Goal: Check status: Check status

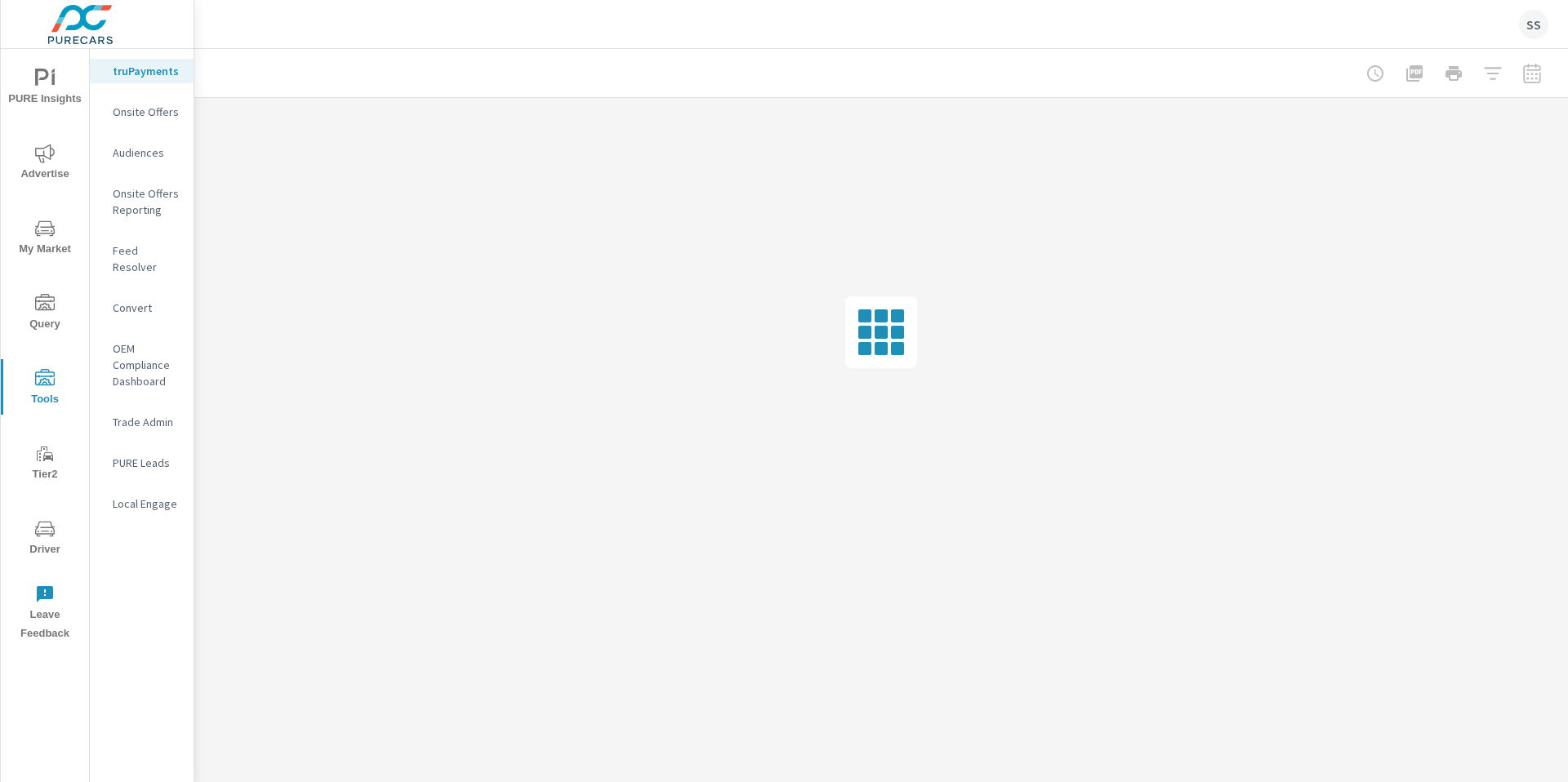
scroll to position [2298, 0]
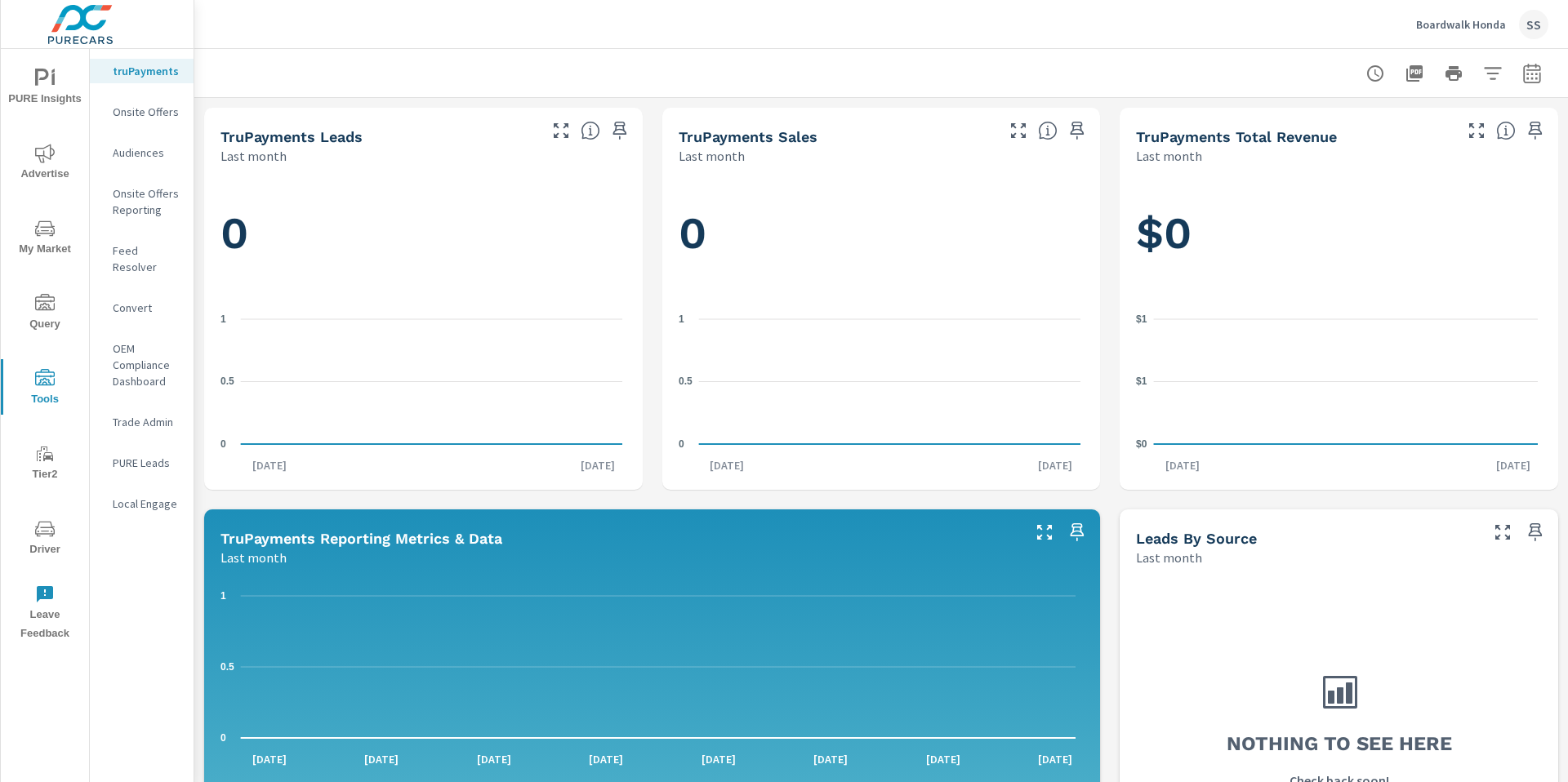
click at [39, 535] on icon "nav menu" at bounding box center [45, 528] width 19 height 16
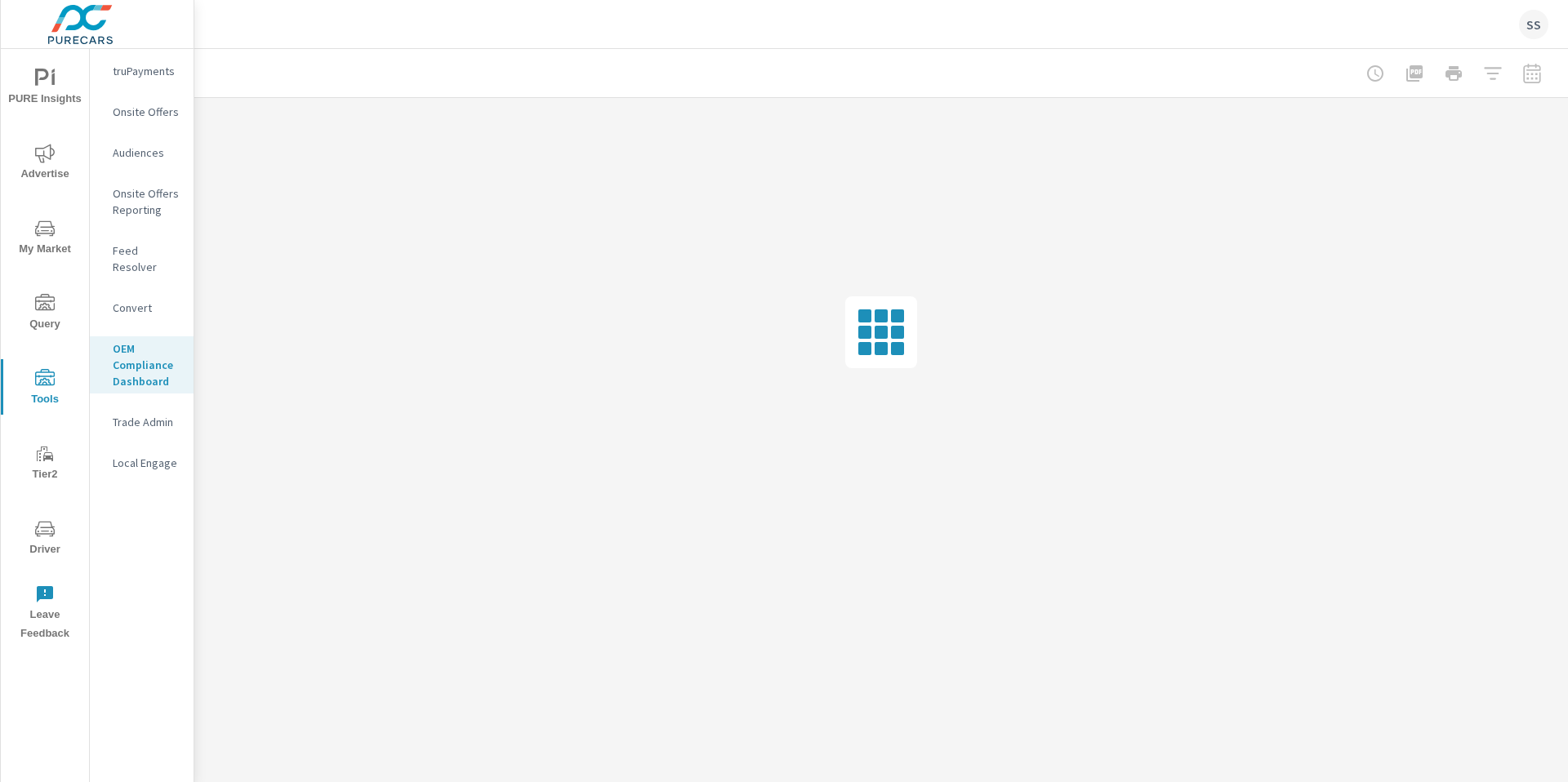
scroll to position [2298, 0]
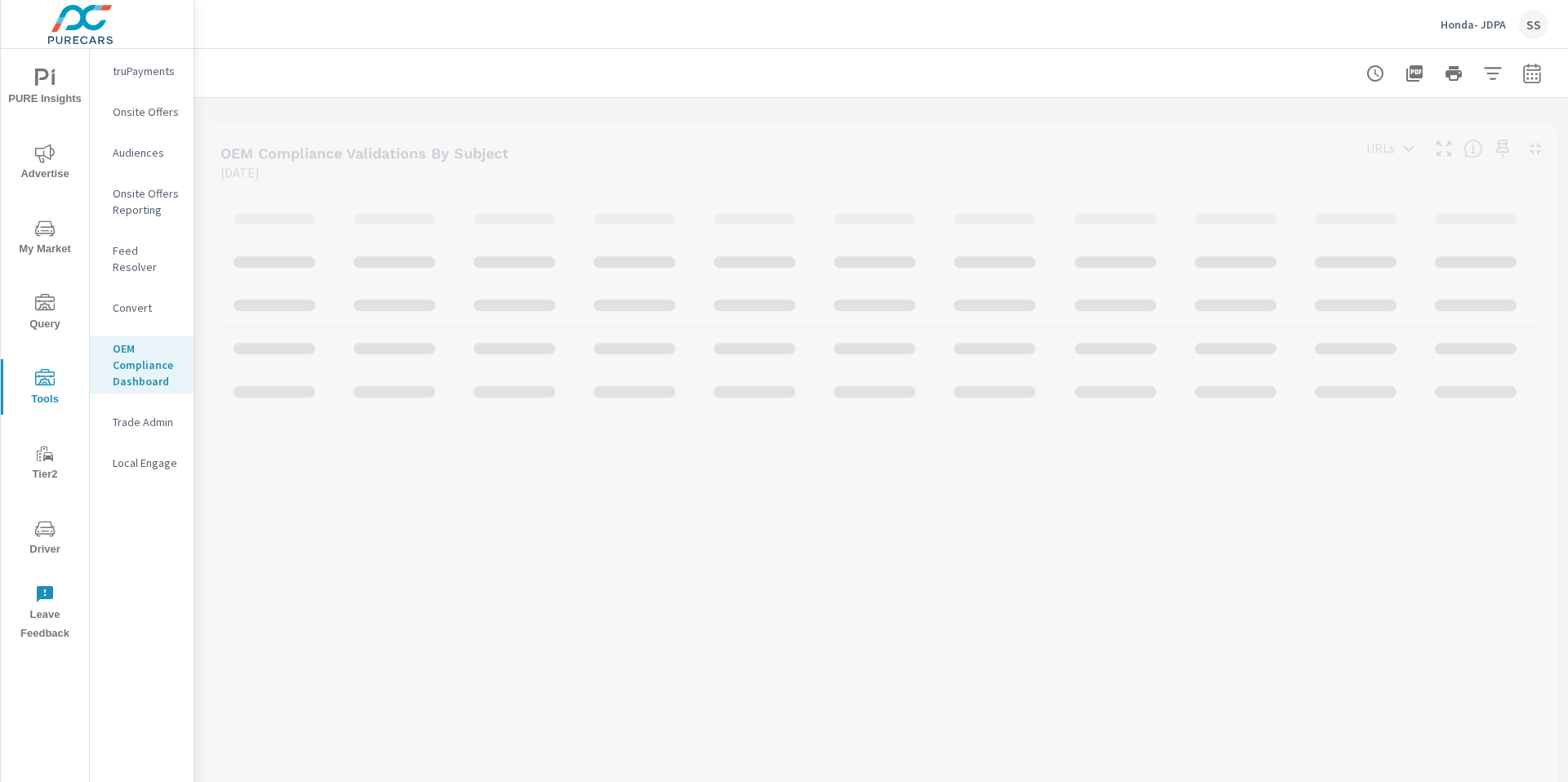
scroll to position [2298, 0]
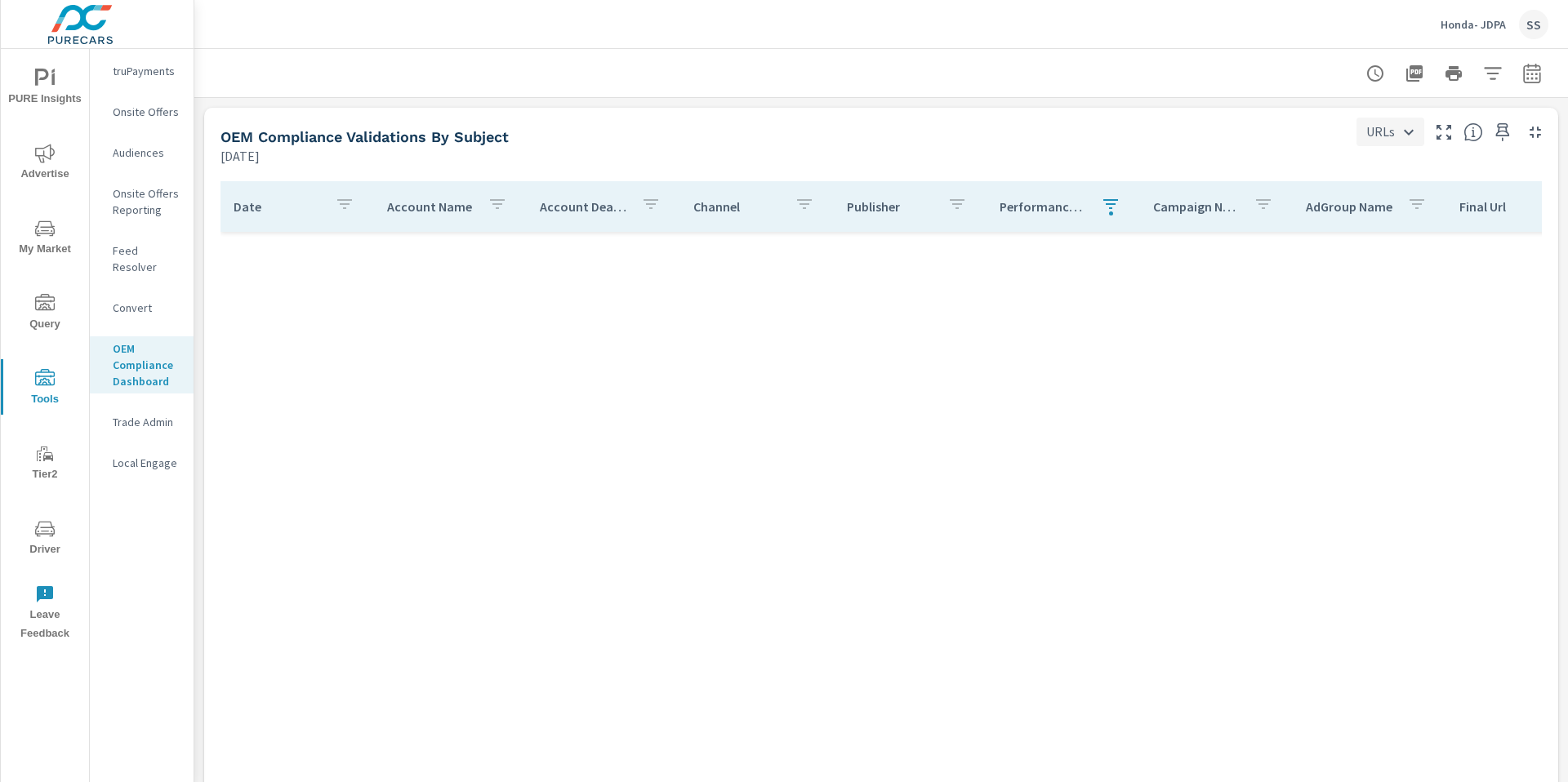
click at [1363, 129] on body "PURE Insights Advertise My Market Query Tools Tier2 Driver Leave Feedback truPa…" at bounding box center [784, 391] width 1568 height 782
click at [1377, 193] on li "Ad Groups" at bounding box center [1389, 190] width 89 height 29
type input "Ad Groups"
